Goal: Task Accomplishment & Management: Manage account settings

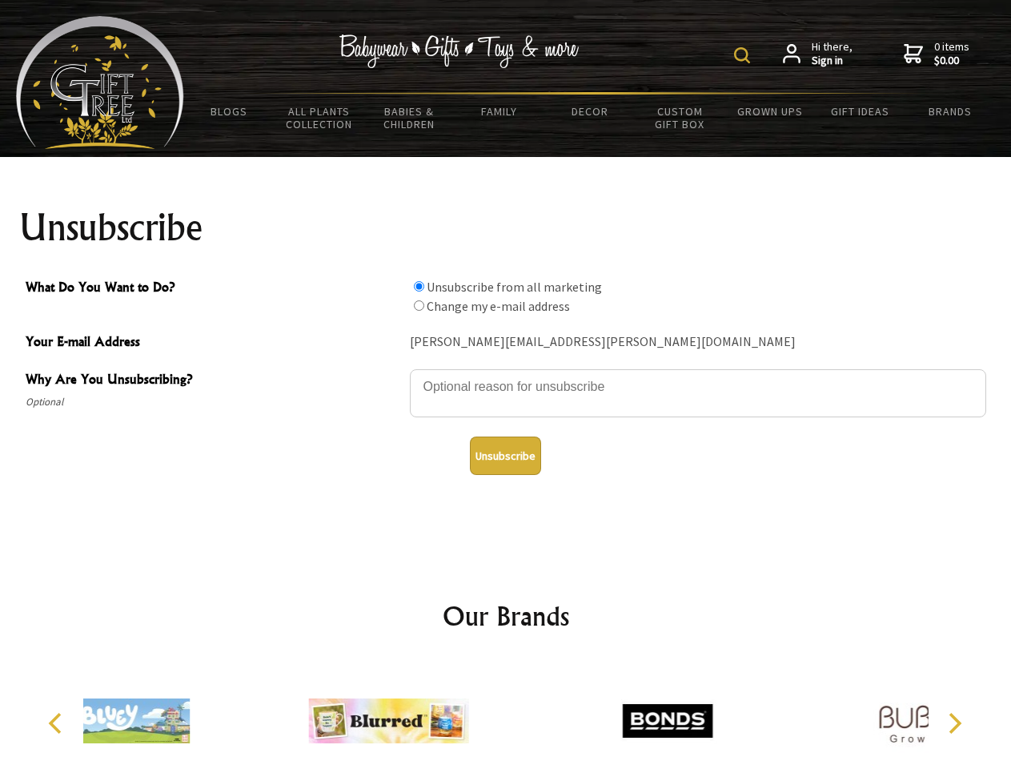
click at [745, 55] on img at bounding box center [742, 55] width 16 height 16
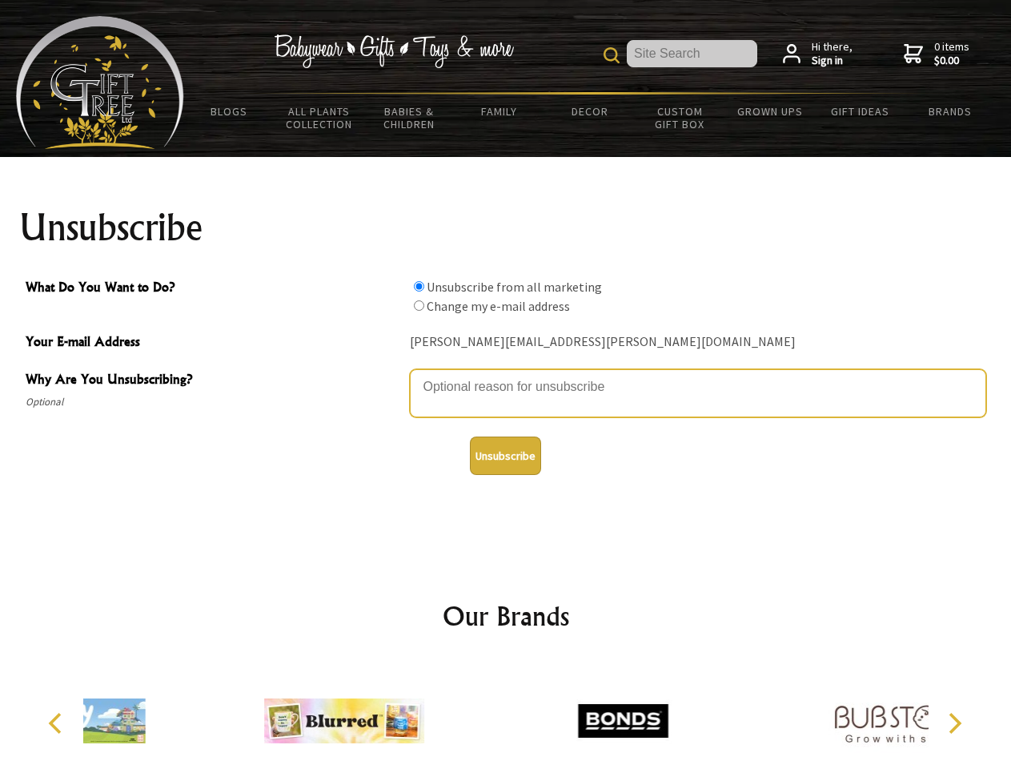
click at [506, 375] on textarea "Why Are You Unsubscribing?" at bounding box center [698, 393] width 577 height 48
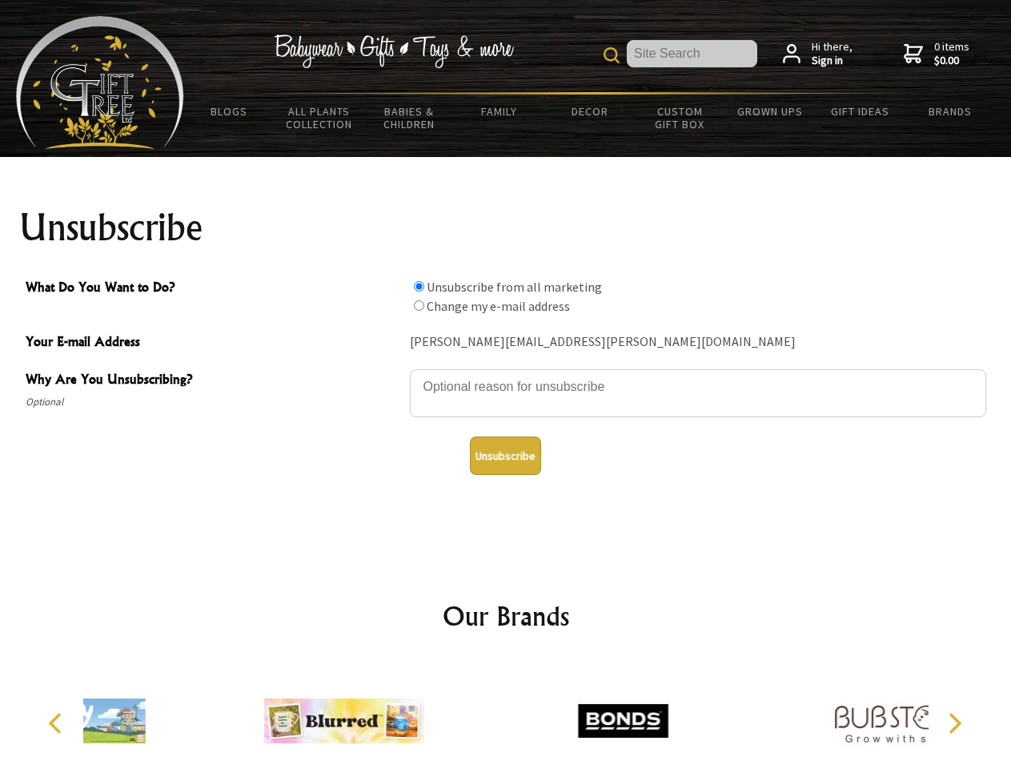
click at [419, 286] on input "What Do You Want to Do?" at bounding box center [419, 286] width 10 height 10
click at [419, 305] on input "What Do You Want to Do?" at bounding box center [419, 305] width 10 height 10
radio input "true"
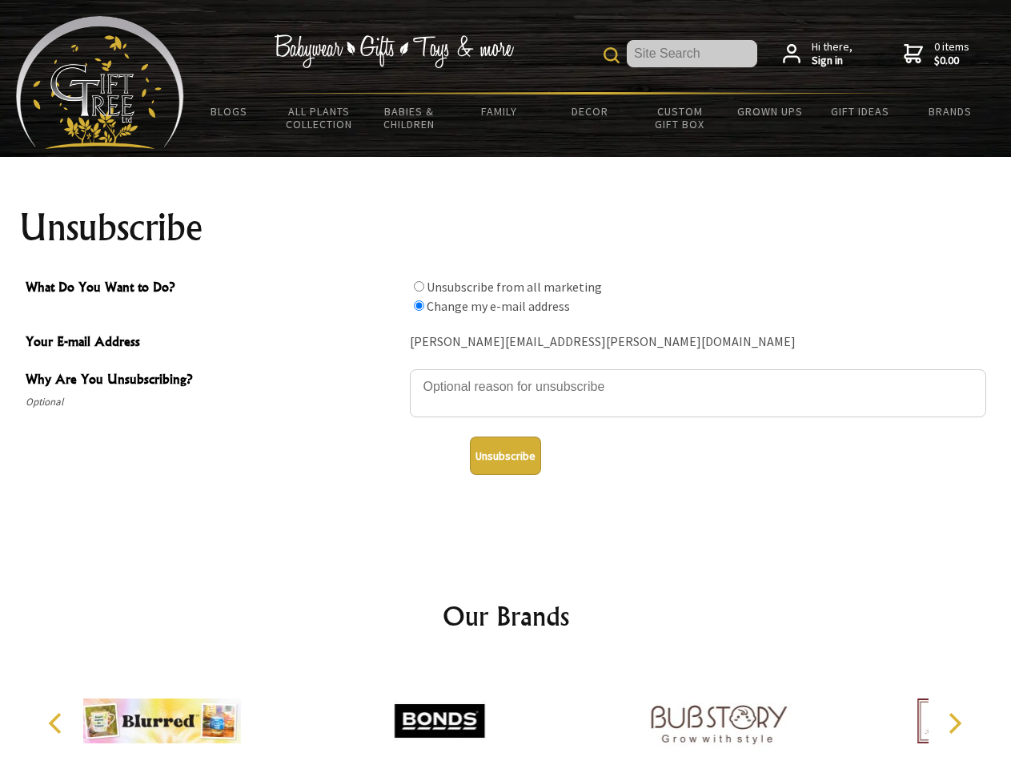
click at [505, 456] on button "Unsubscribe" at bounding box center [505, 455] width 71 height 38
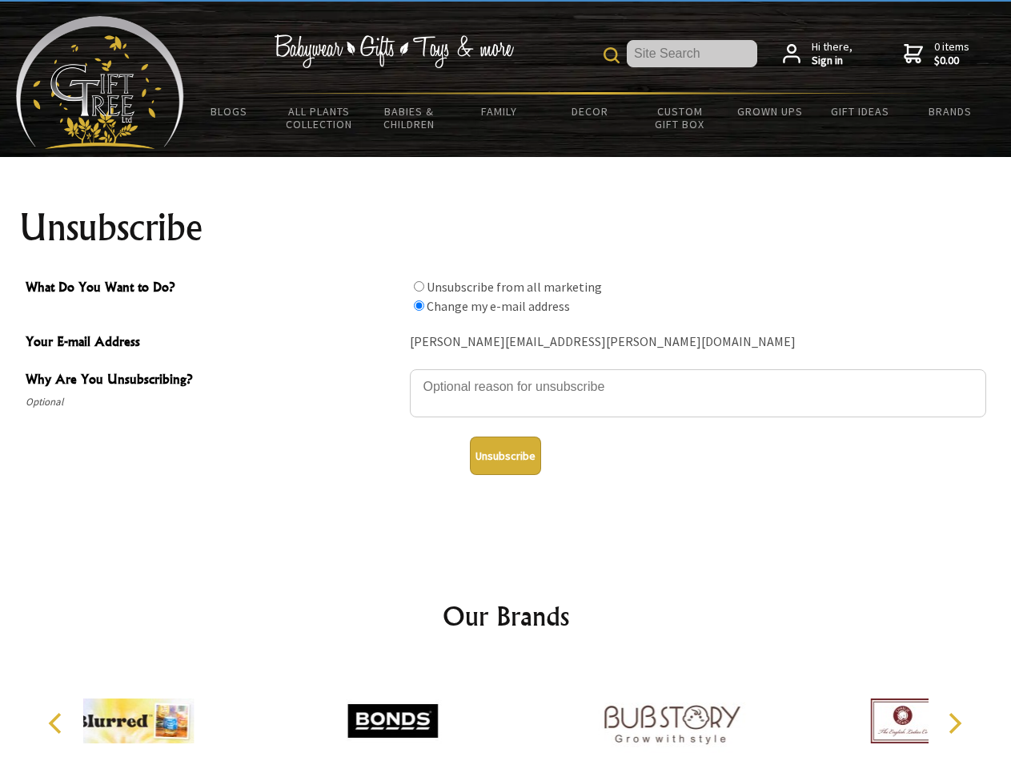
click at [506, 714] on div at bounding box center [392, 723] width 279 height 125
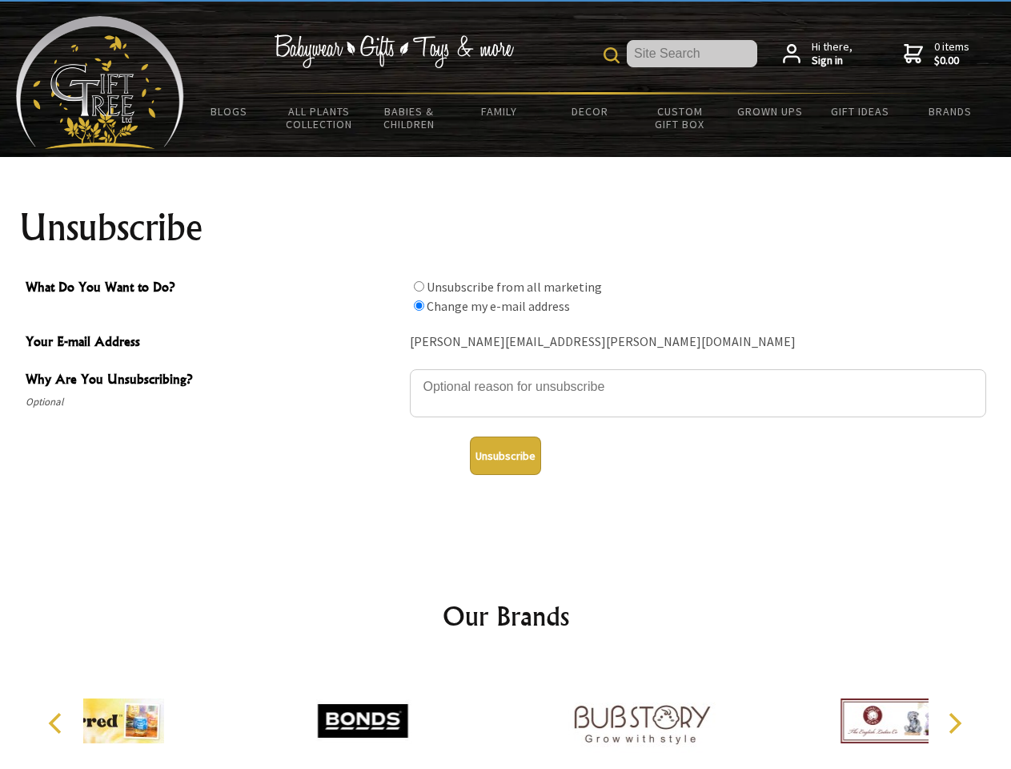
click at [58, 723] on icon "Previous" at bounding box center [56, 723] width 21 height 21
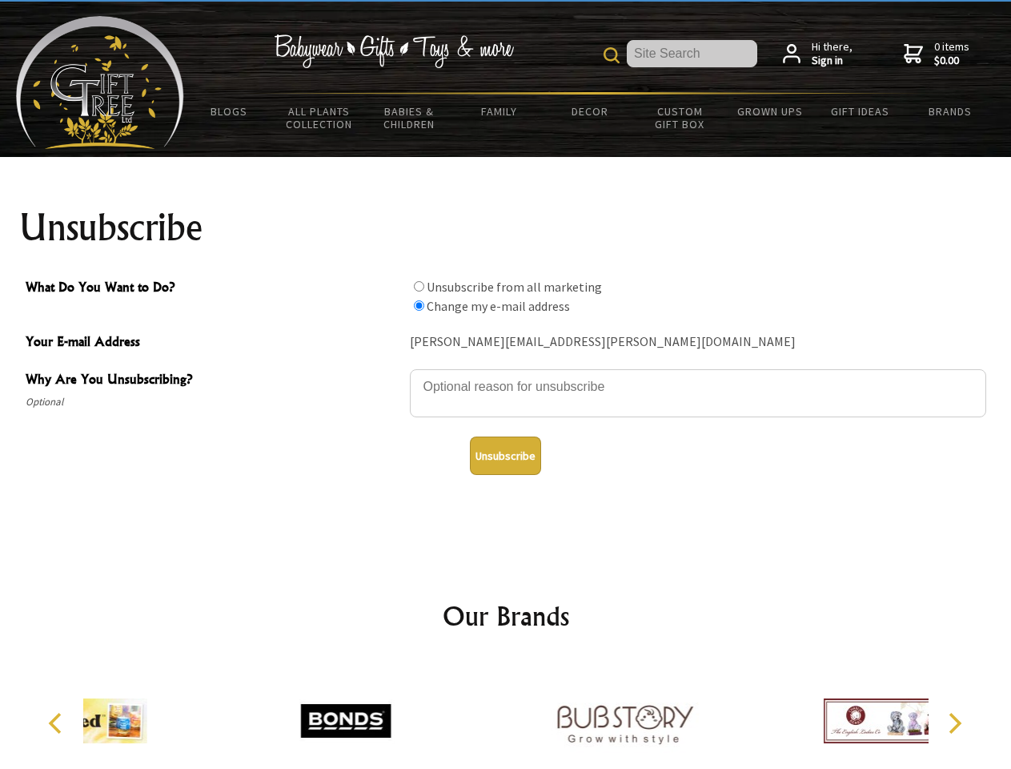
click at [954, 723] on icon "Next" at bounding box center [953, 723] width 21 height 21
